Goal: Task Accomplishment & Management: Manage account settings

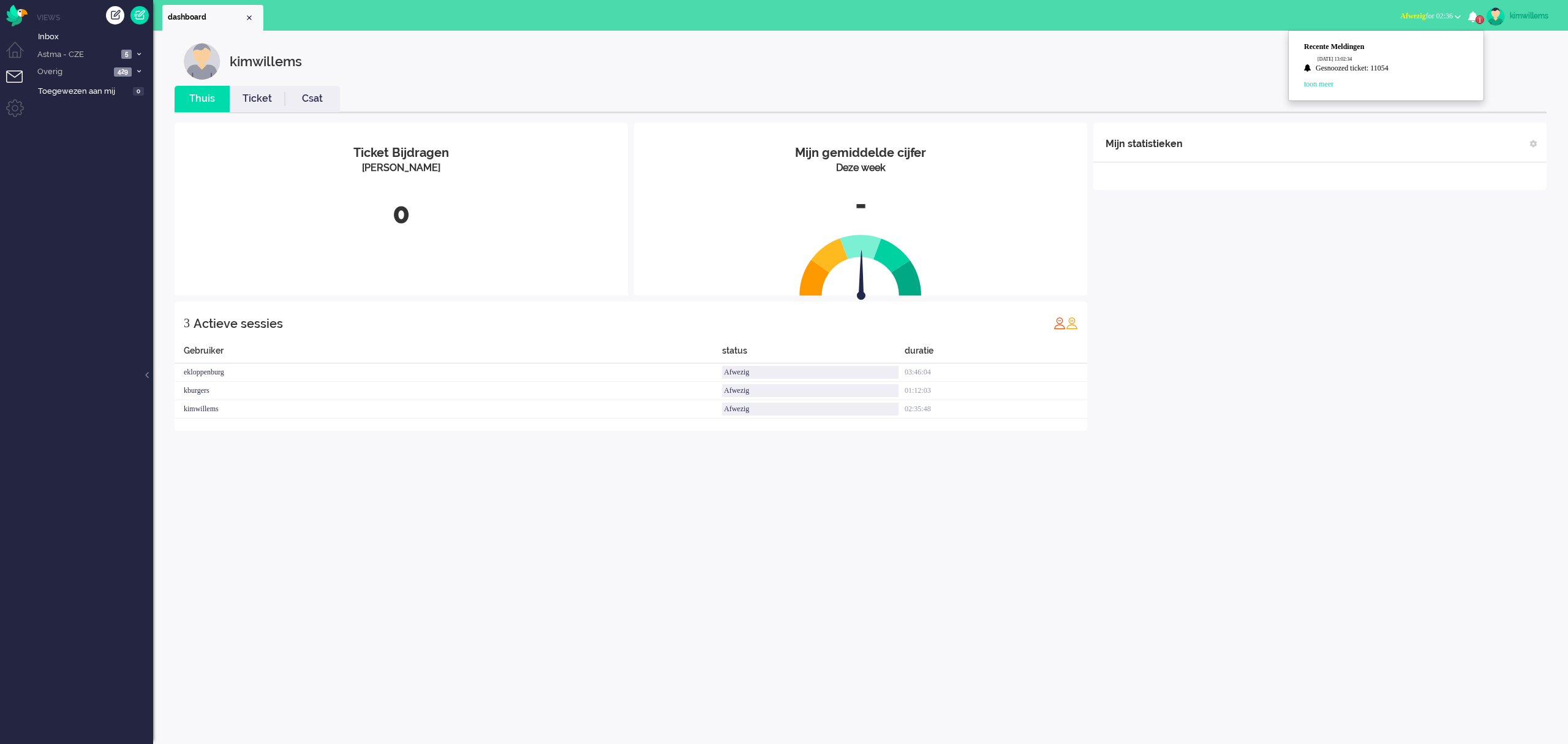
click at [1520, 19] on div "kimwillems" at bounding box center [1533, 15] width 46 height 12
click at [1485, 82] on link "Instellingen" at bounding box center [1515, 83] width 91 height 12
select select "browser"
select select "nl"
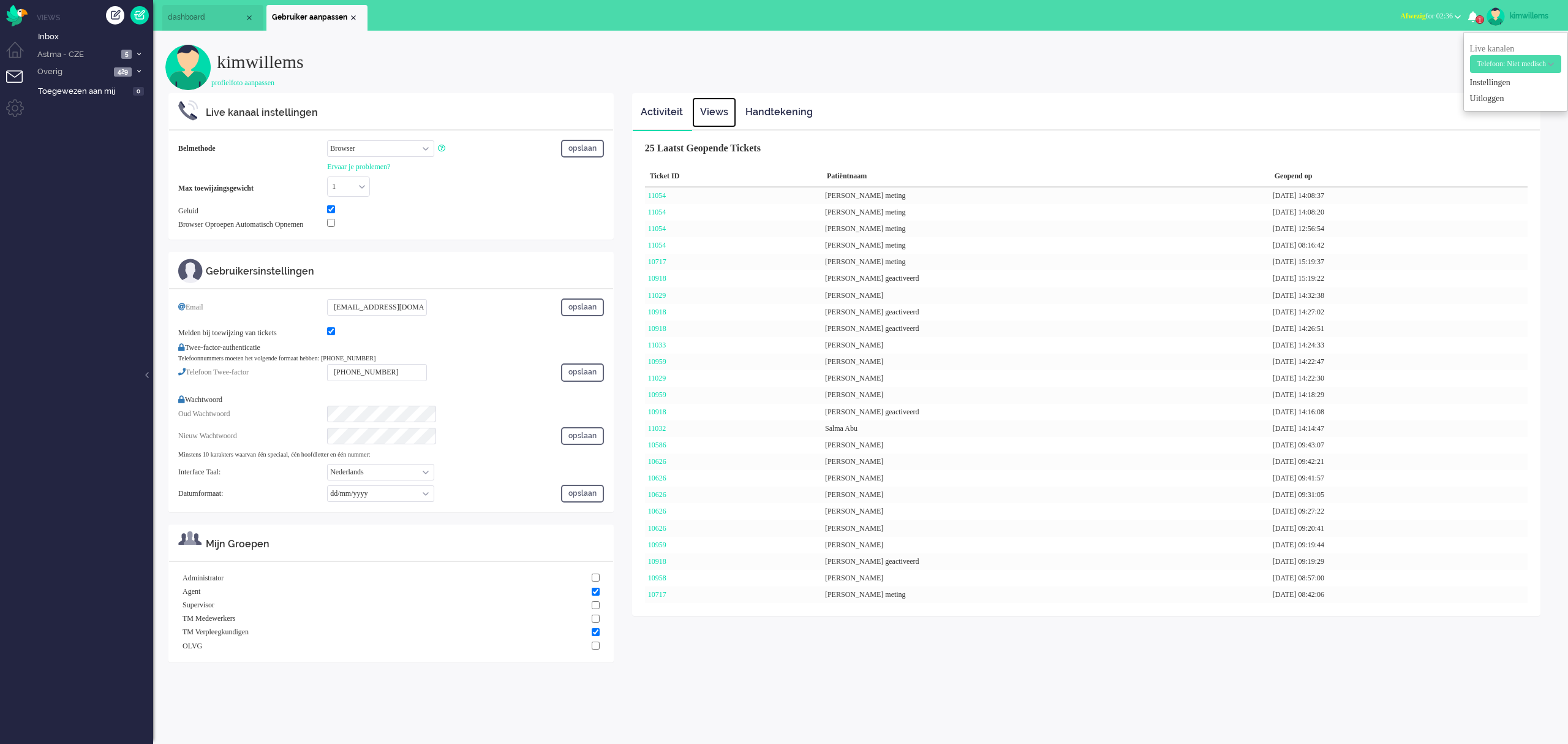
click at [720, 110] on link "Views" at bounding box center [714, 112] width 44 height 30
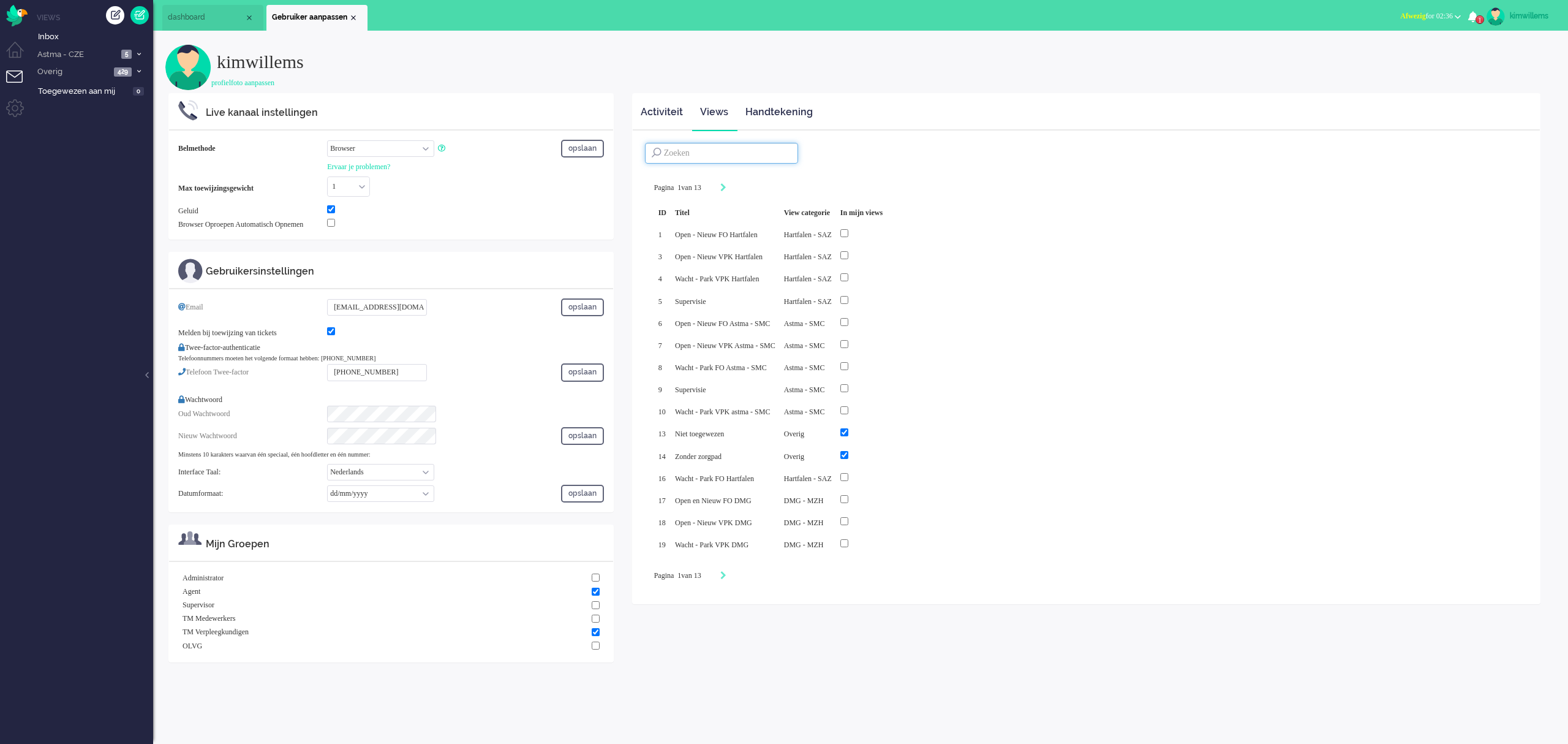
click at [741, 150] on input at bounding box center [721, 153] width 153 height 21
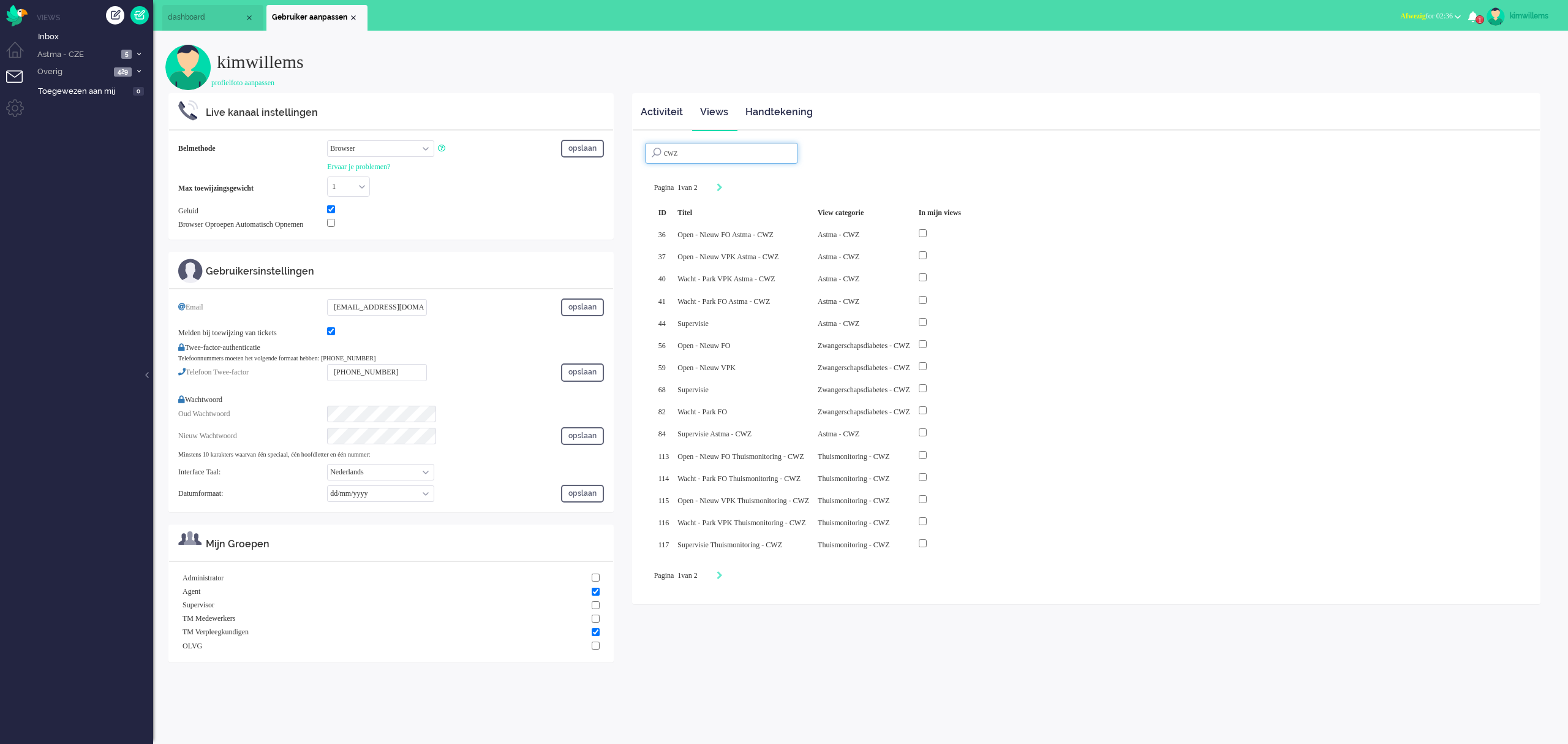
type input "cwz"
